Goal: Navigation & Orientation: Find specific page/section

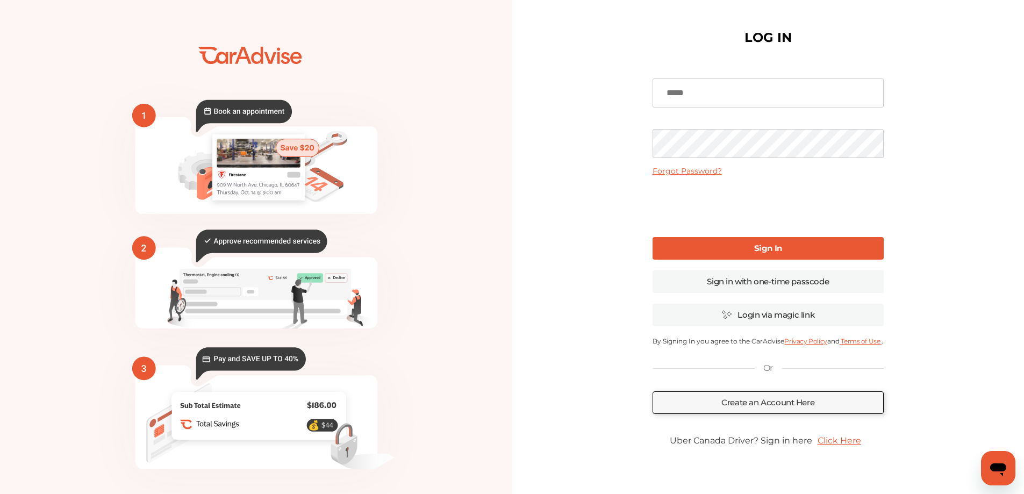
click at [690, 89] on input at bounding box center [768, 93] width 231 height 29
type input "**********"
click at [764, 254] on link "Sign In" at bounding box center [768, 248] width 231 height 23
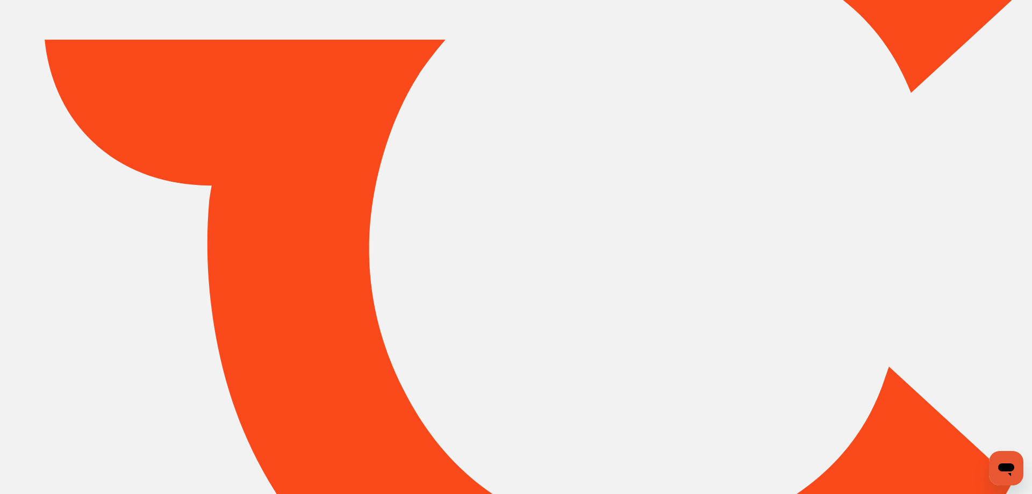
type input "*******"
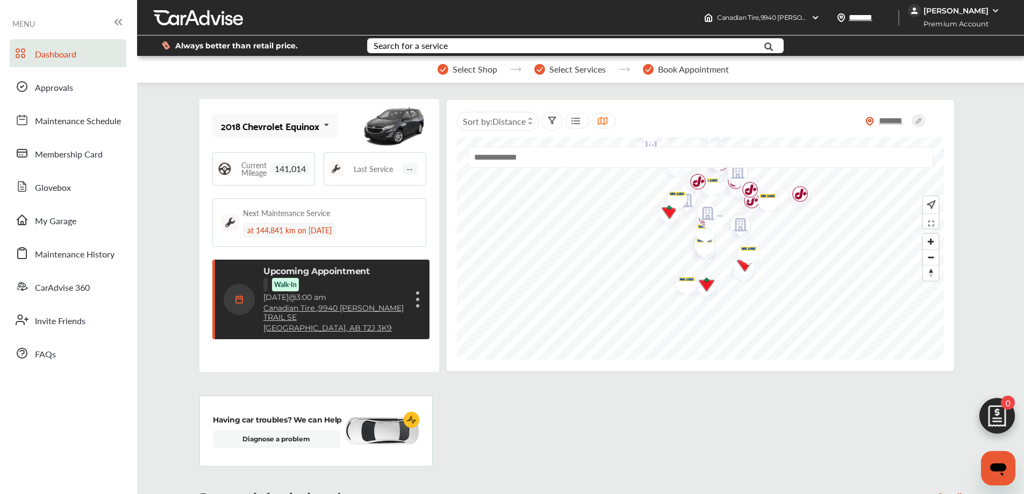
click at [351, 304] on link "Canadian Tire , [STREET_ADDRESS][PERSON_NAME]" at bounding box center [334, 313] width 142 height 18
click at [422, 301] on div "Upcoming Appointment Walk-In [DATE] 3:00 am [DEMOGRAPHIC_DATA] Tire , [STREET_A…" at bounding box center [320, 300] width 217 height 80
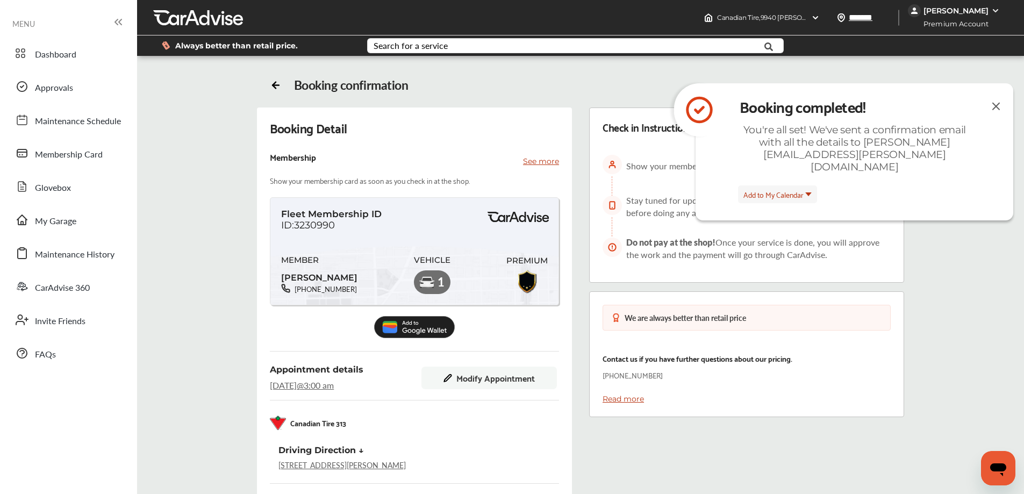
click at [996, 106] on img at bounding box center [996, 105] width 13 height 13
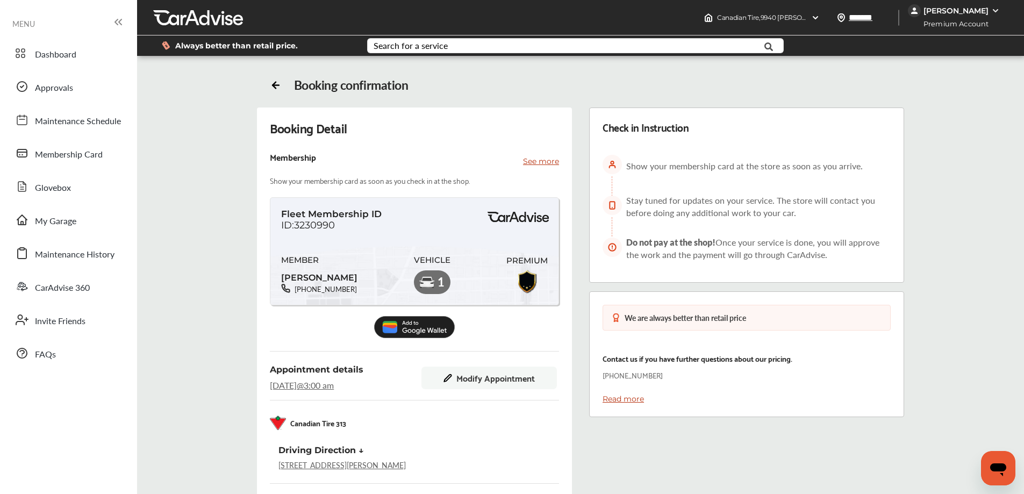
click at [124, 23] on icon at bounding box center [118, 22] width 13 height 13
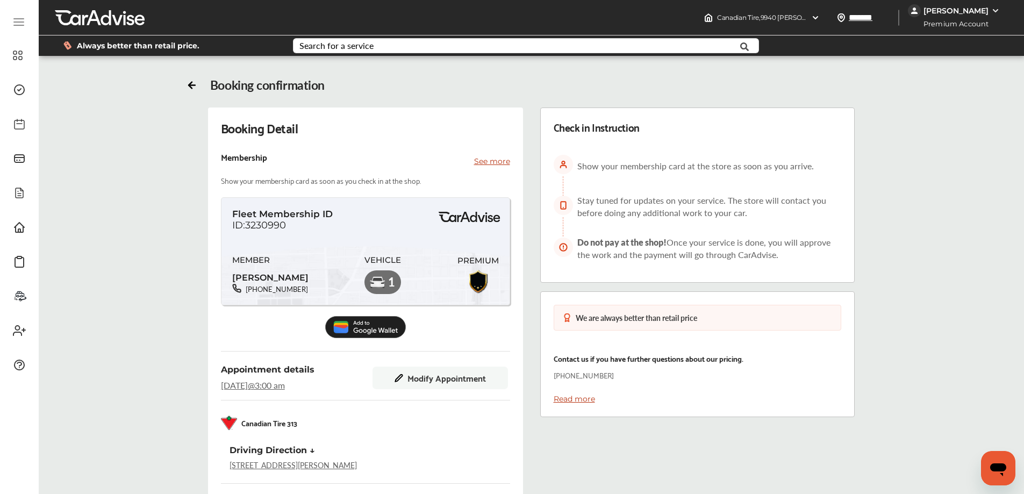
click at [21, 22] on icon at bounding box center [19, 22] width 10 height 0
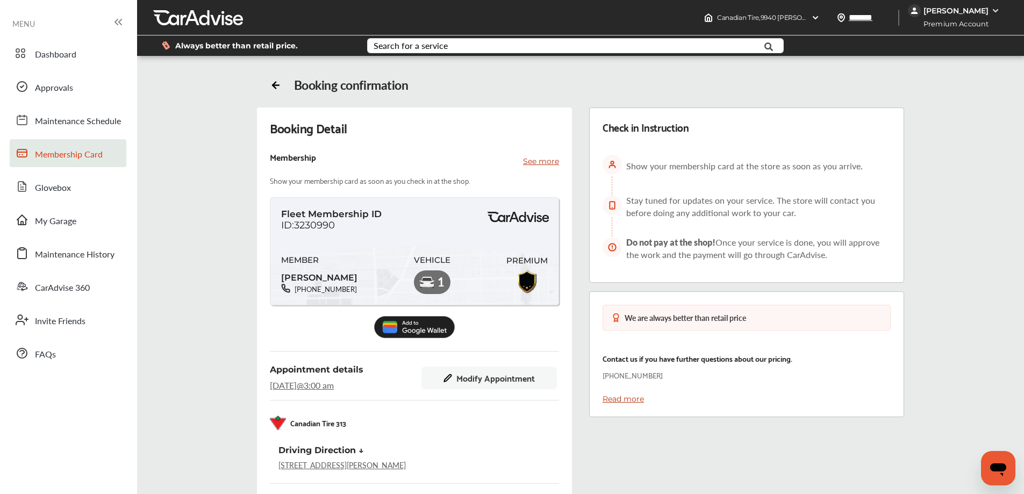
click at [74, 163] on link "Membership Card" at bounding box center [68, 153] width 117 height 28
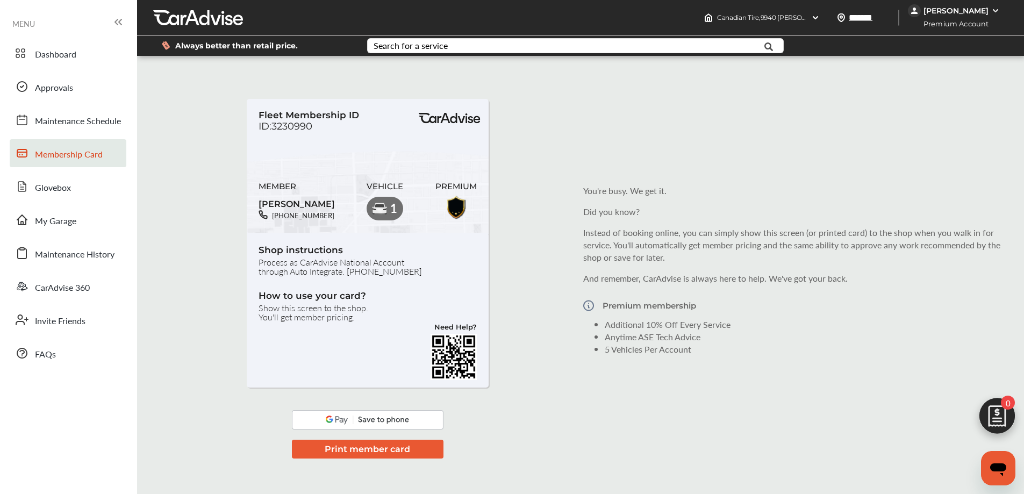
click at [377, 422] on img at bounding box center [368, 419] width 152 height 19
click at [52, 231] on link "My Garage" at bounding box center [68, 220] width 117 height 28
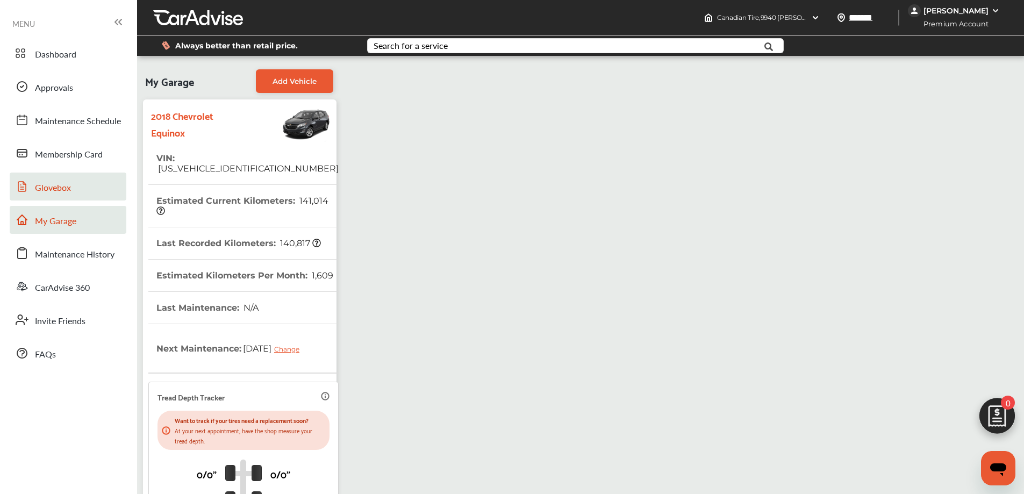
click at [52, 186] on span "Glovebox" at bounding box center [53, 188] width 36 height 14
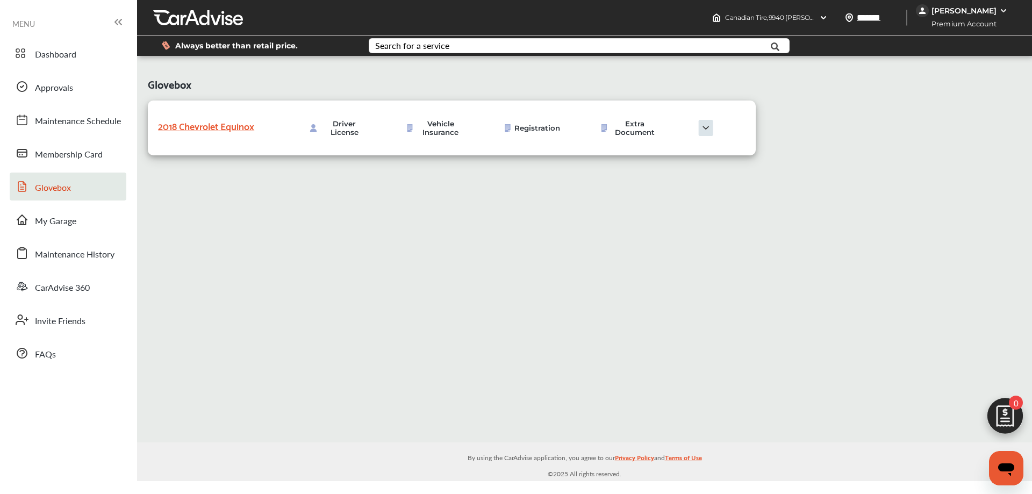
click at [124, 25] on icon at bounding box center [118, 22] width 13 height 13
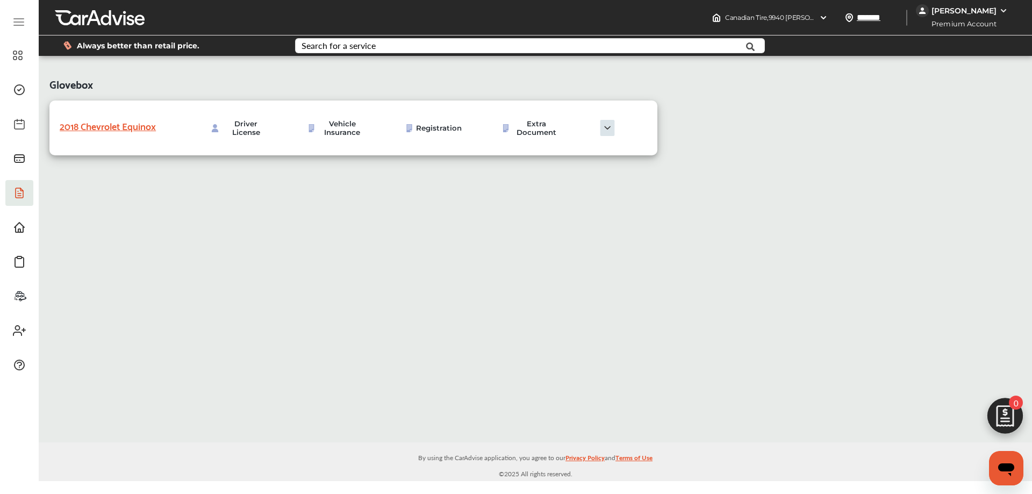
click at [8, 19] on div at bounding box center [19, 23] width 28 height 21
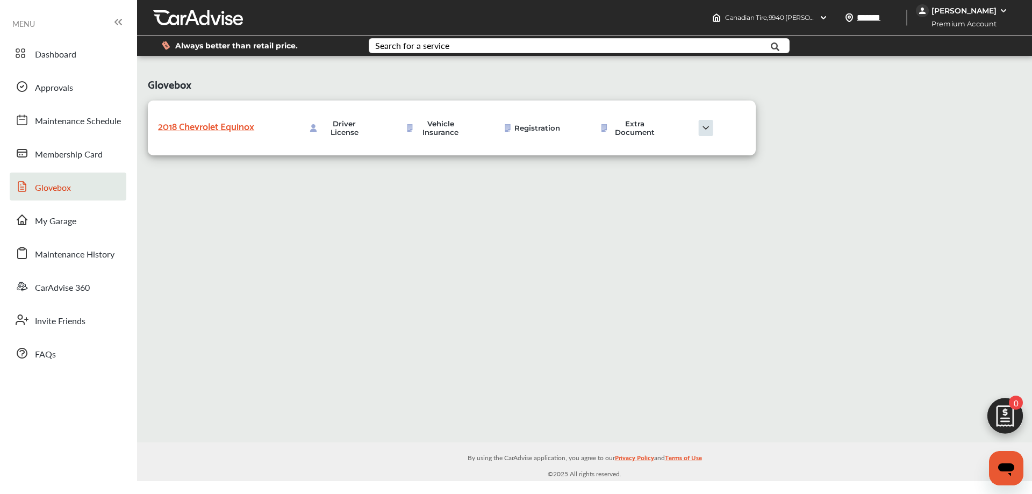
click at [22, 19] on span "MENU" at bounding box center [23, 23] width 23 height 9
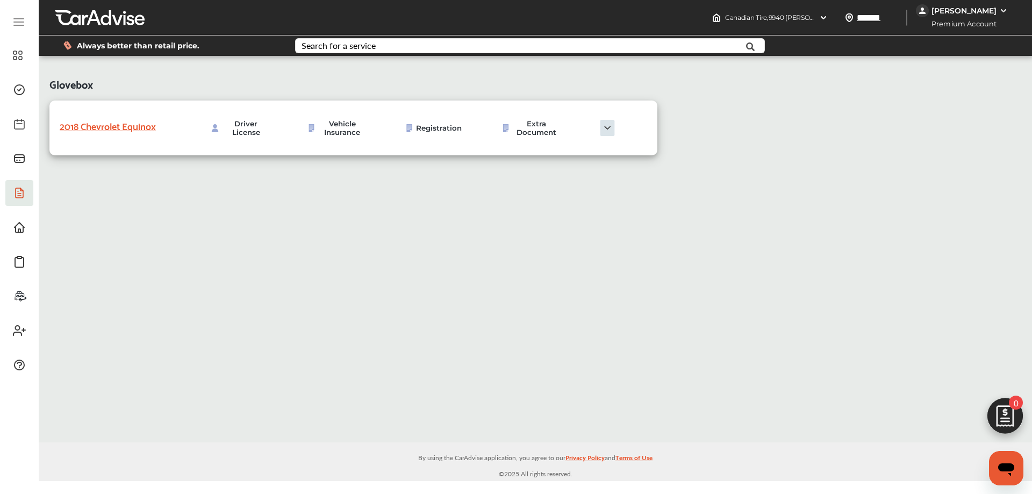
click at [22, 19] on icon at bounding box center [19, 19] width 10 height 0
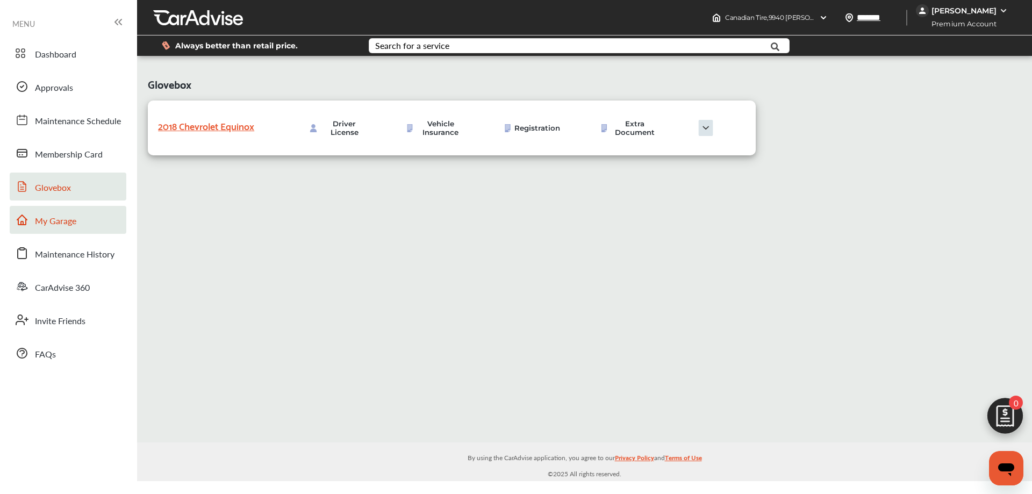
click at [68, 224] on span "My Garage" at bounding box center [55, 222] width 41 height 14
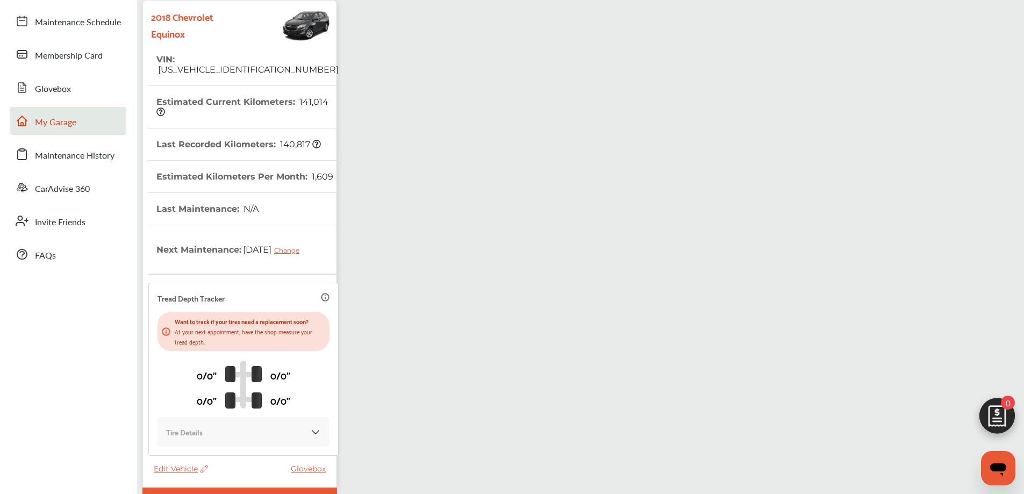
scroll to position [182, 0]
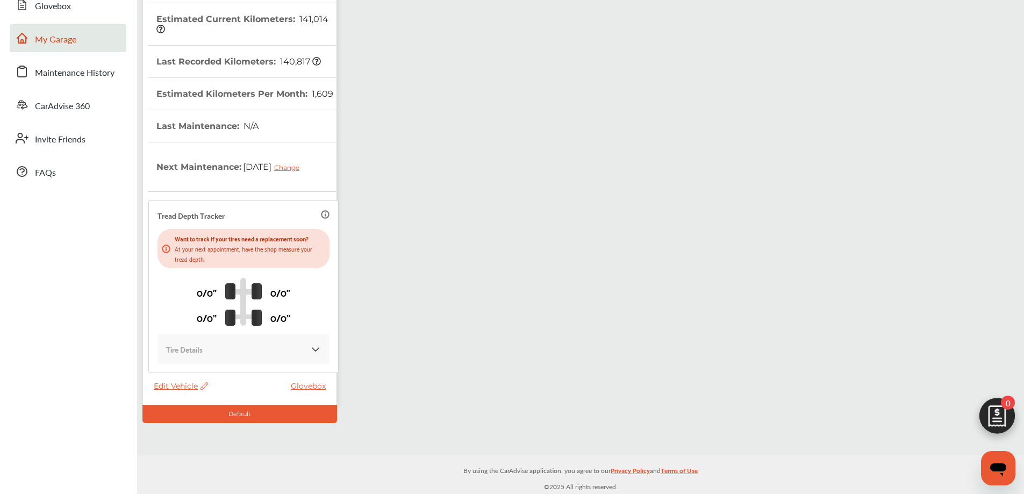
click at [288, 351] on div "Tire Details" at bounding box center [243, 349] width 155 height 12
click at [301, 348] on div "Tire Details" at bounding box center [243, 349] width 155 height 12
click at [310, 348] on img at bounding box center [315, 349] width 11 height 11
click at [321, 212] on icon at bounding box center [325, 214] width 9 height 9
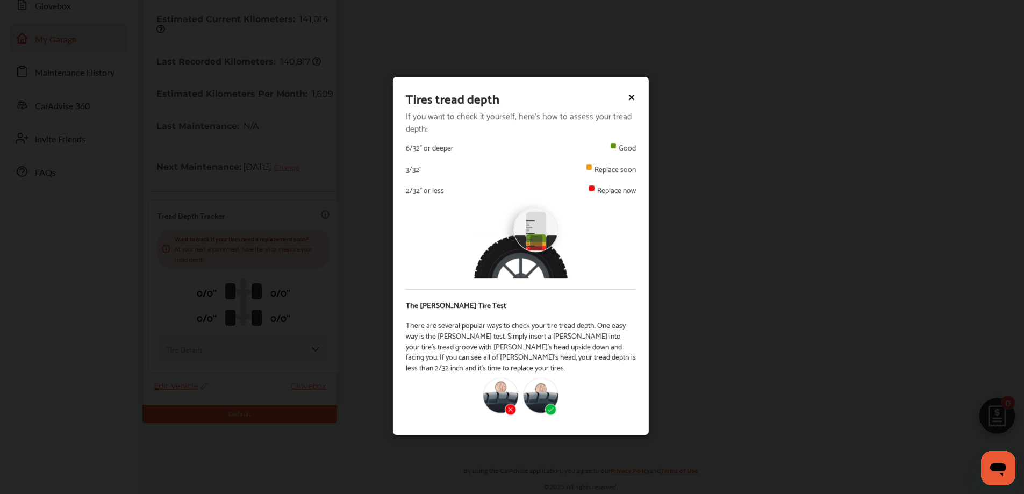
click at [633, 97] on icon at bounding box center [632, 97] width 4 height 4
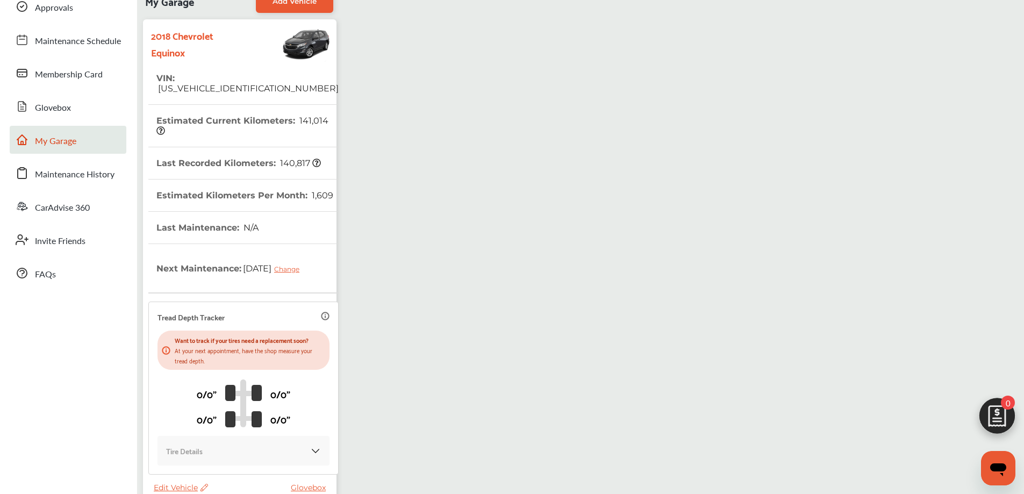
scroll to position [0, 0]
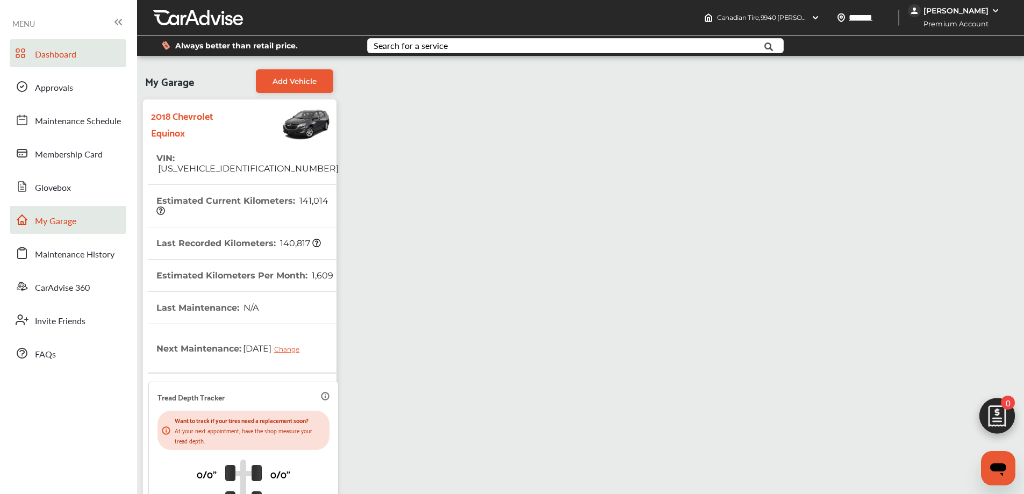
click at [61, 61] on span "Dashboard" at bounding box center [55, 55] width 41 height 14
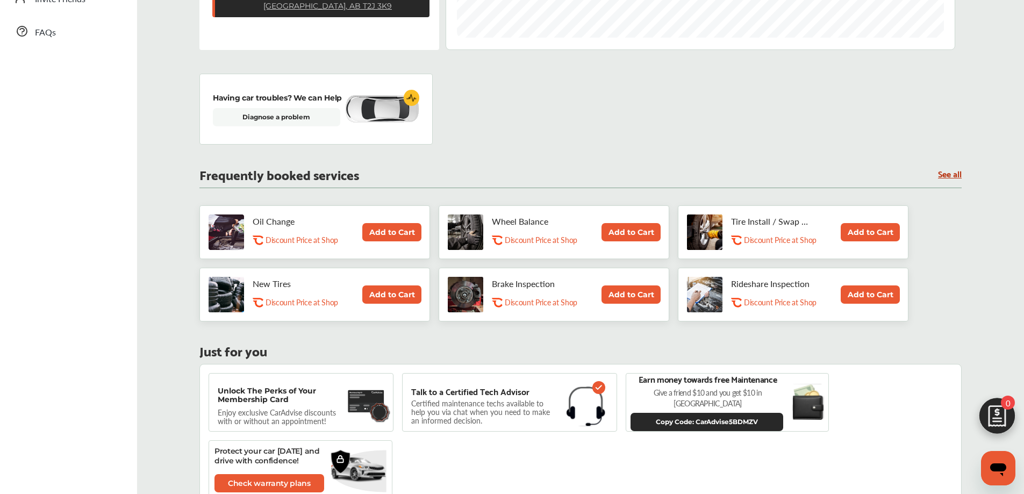
scroll to position [359, 0]
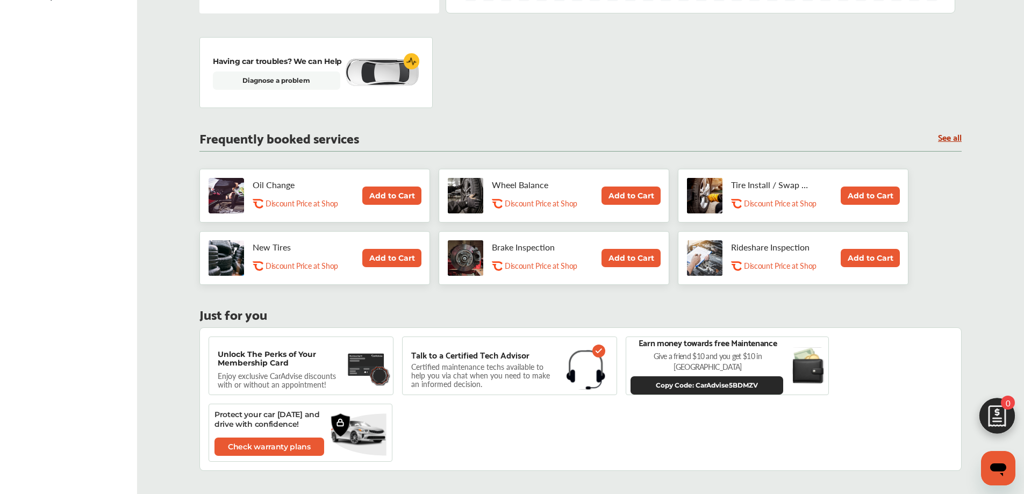
click at [993, 417] on img at bounding box center [998, 419] width 52 height 52
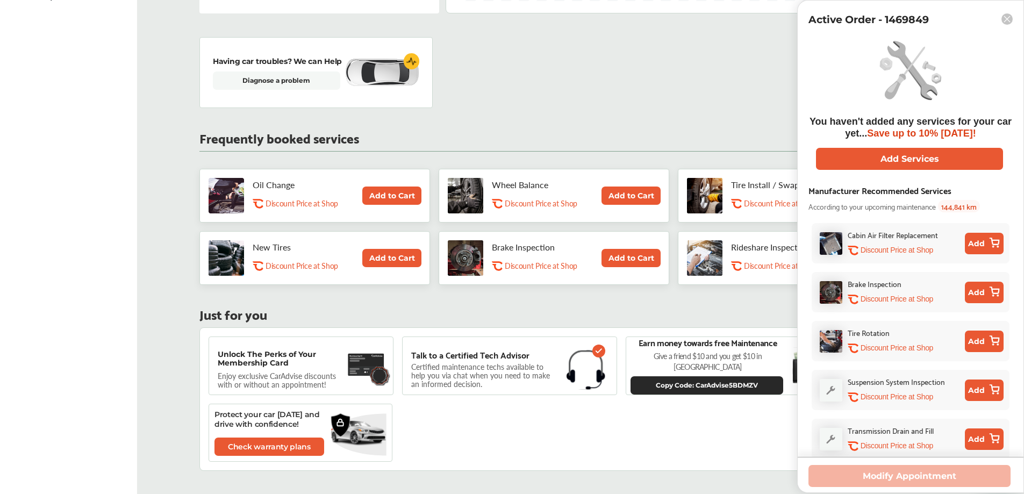
click at [1007, 17] on rect at bounding box center [1007, 18] width 11 height 11
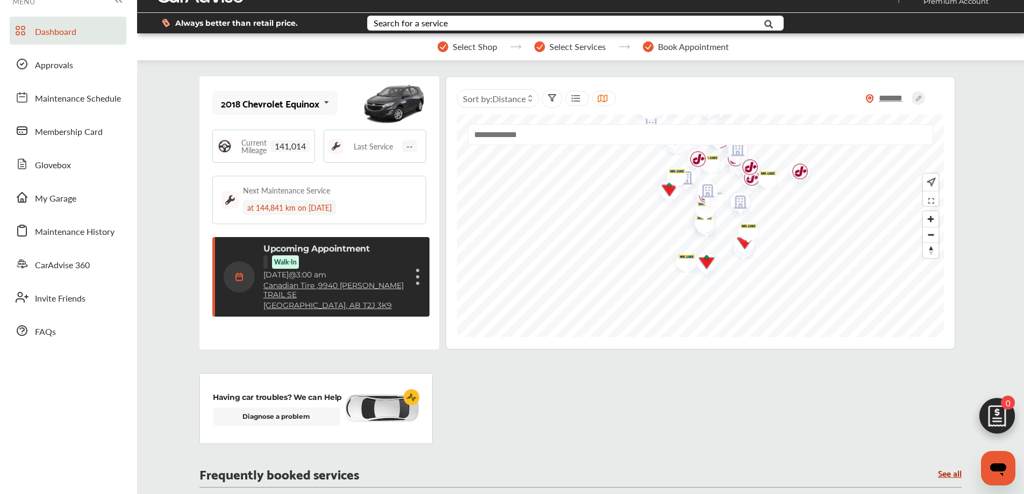
scroll to position [0, 0]
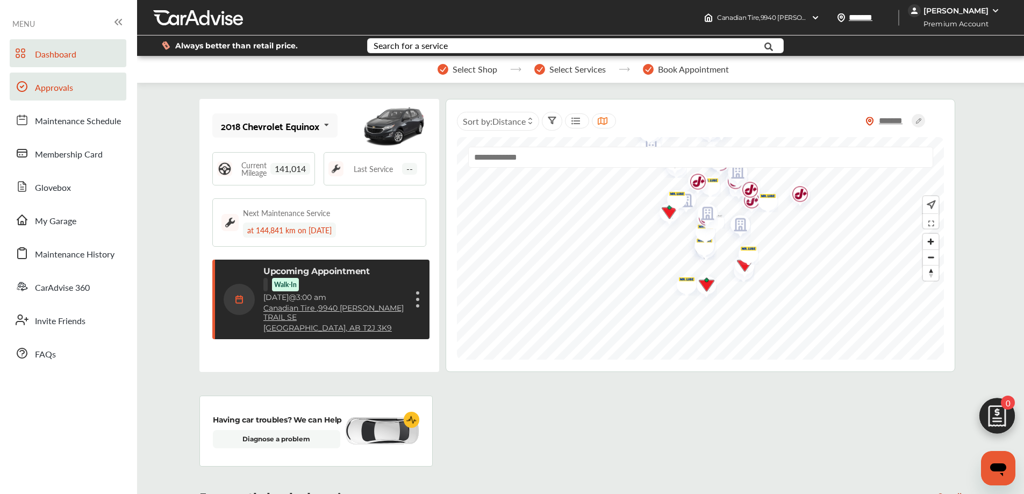
click at [79, 97] on link "Approvals" at bounding box center [68, 87] width 117 height 28
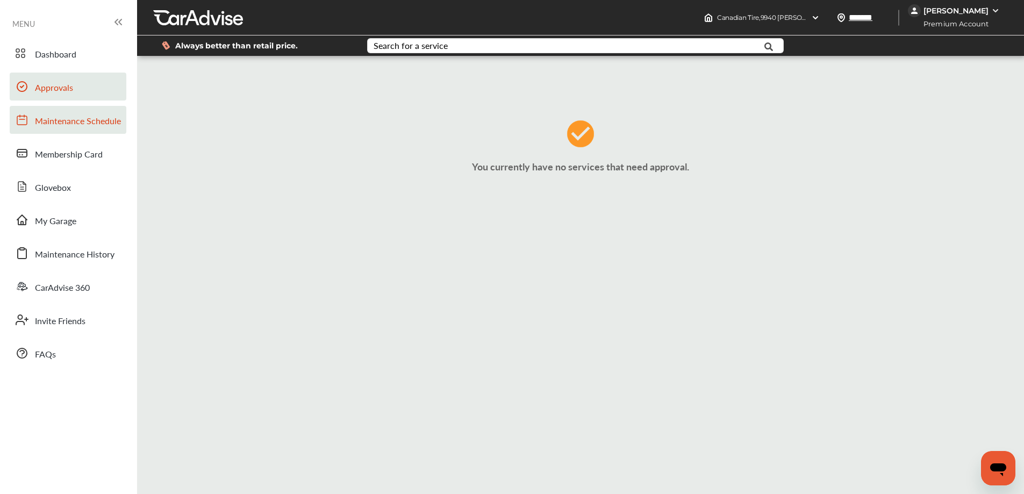
click at [81, 129] on link "Maintenance Schedule" at bounding box center [68, 120] width 117 height 28
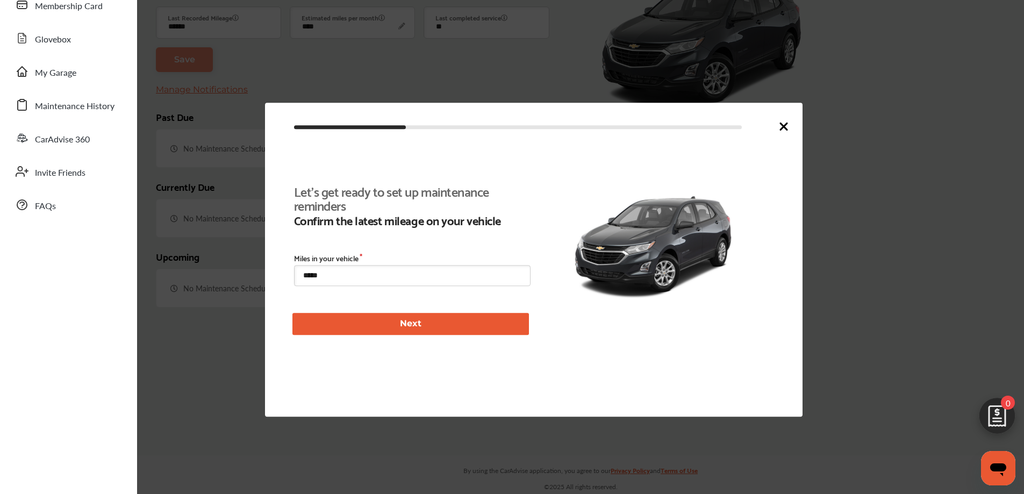
type input "****"
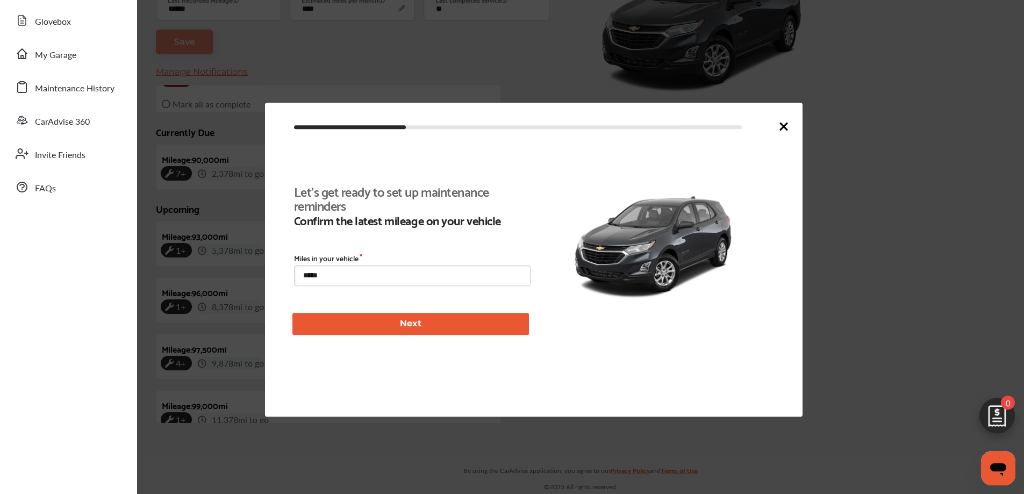
scroll to position [248, 0]
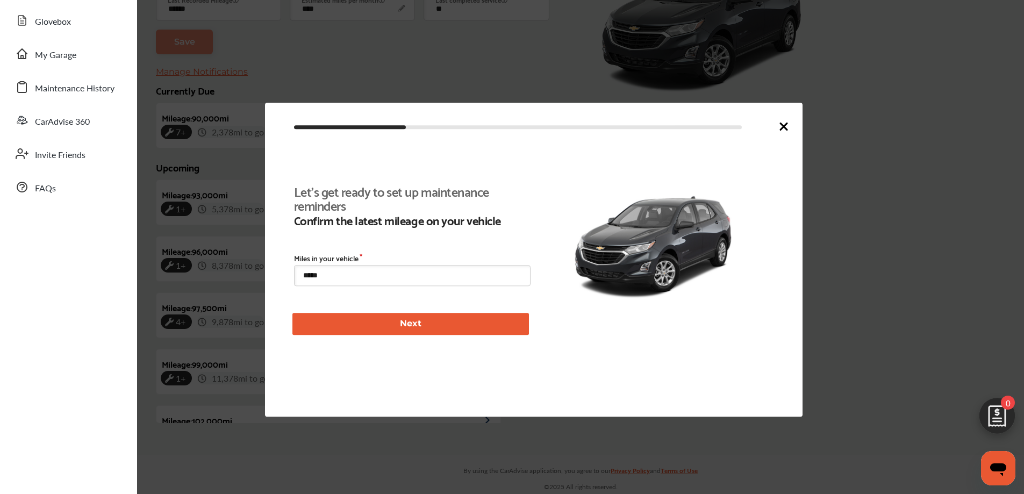
click at [783, 123] on icon at bounding box center [784, 126] width 13 height 13
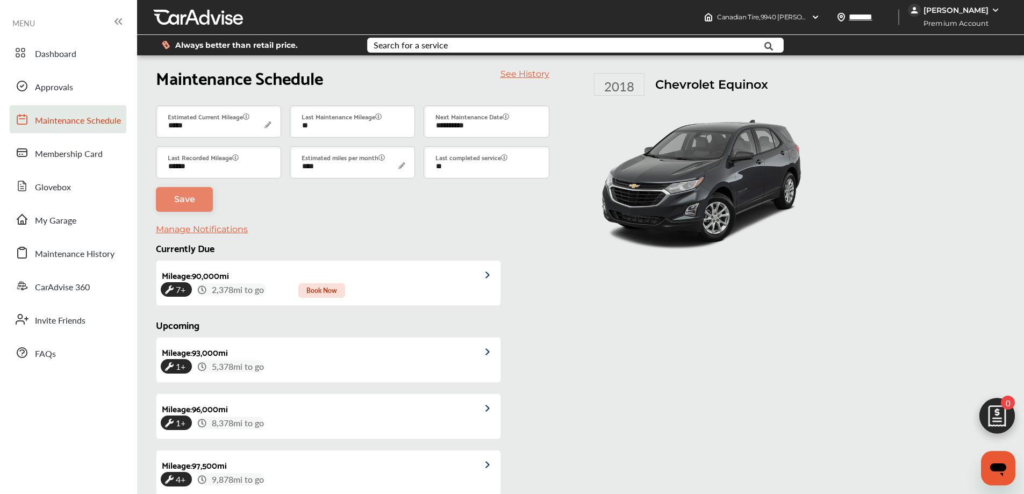
scroll to position [0, 0]
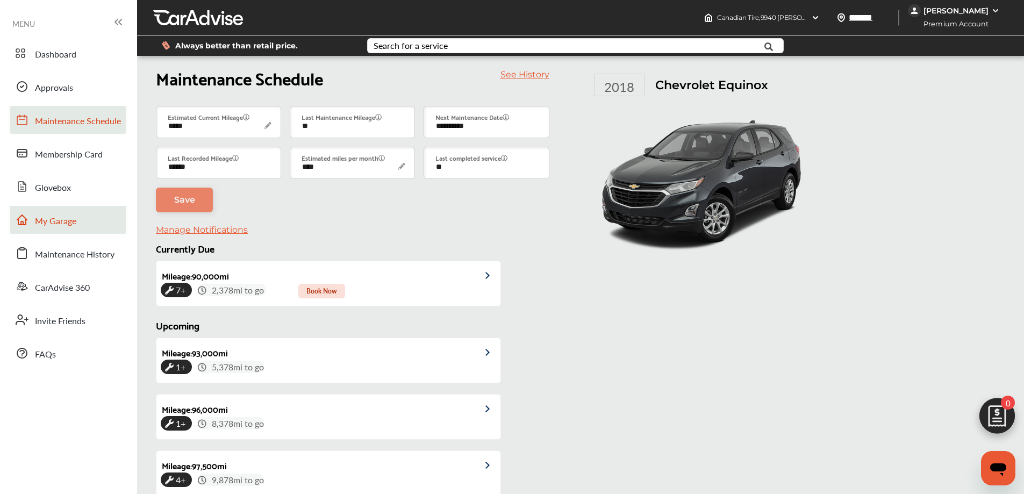
click at [91, 212] on link "My Garage" at bounding box center [68, 220] width 117 height 28
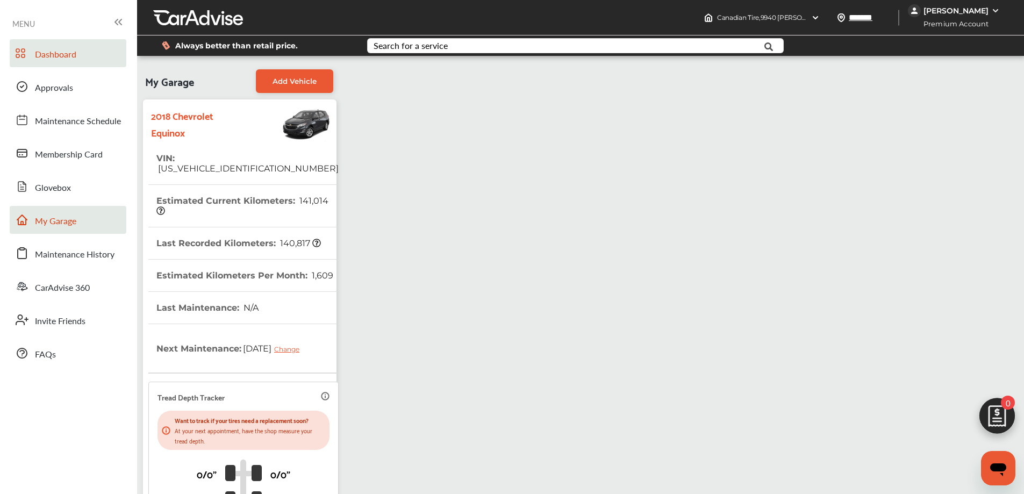
click at [62, 58] on span "Dashboard" at bounding box center [55, 55] width 41 height 14
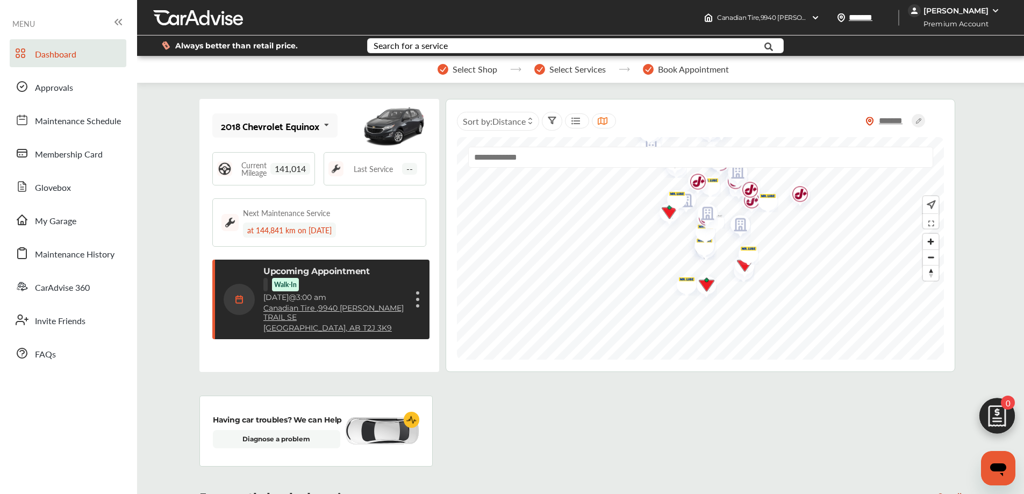
click at [999, 7] on img at bounding box center [996, 10] width 9 height 9
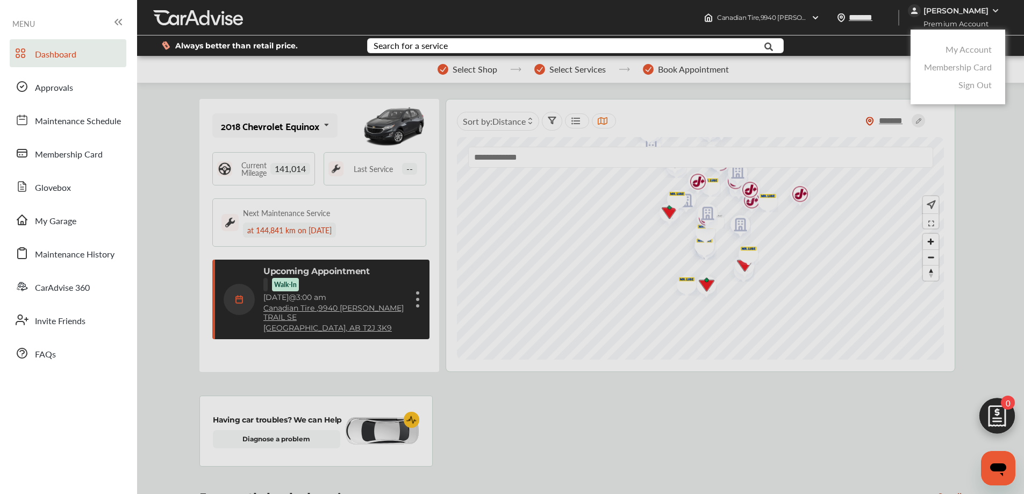
click at [972, 86] on link "Sign Out" at bounding box center [975, 85] width 33 height 12
